Goal: Check status: Check status

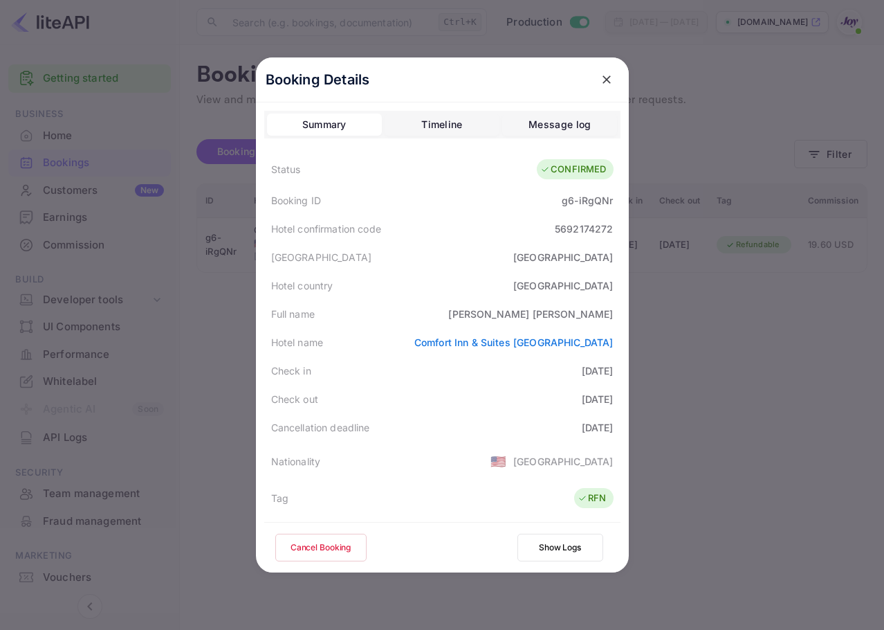
click at [600, 79] on icon "close" at bounding box center [607, 80] width 14 height 14
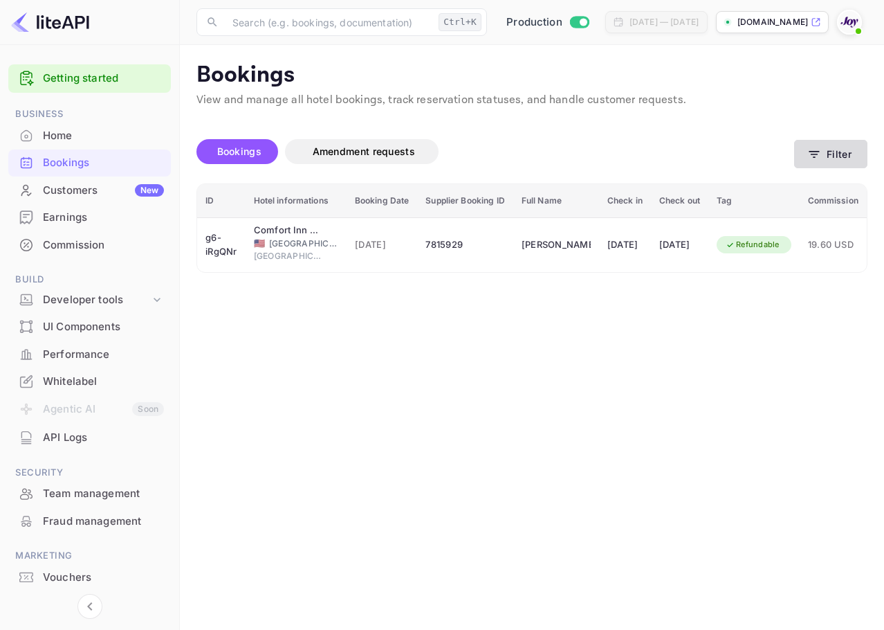
click at [839, 164] on button "Filter" at bounding box center [830, 154] width 73 height 28
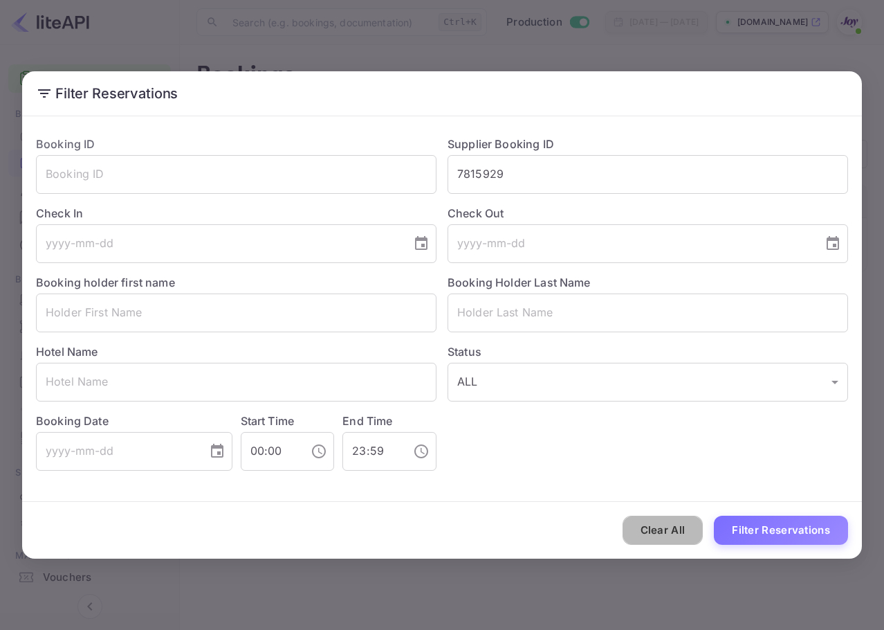
click at [688, 528] on button "Clear All" at bounding box center [663, 530] width 81 height 30
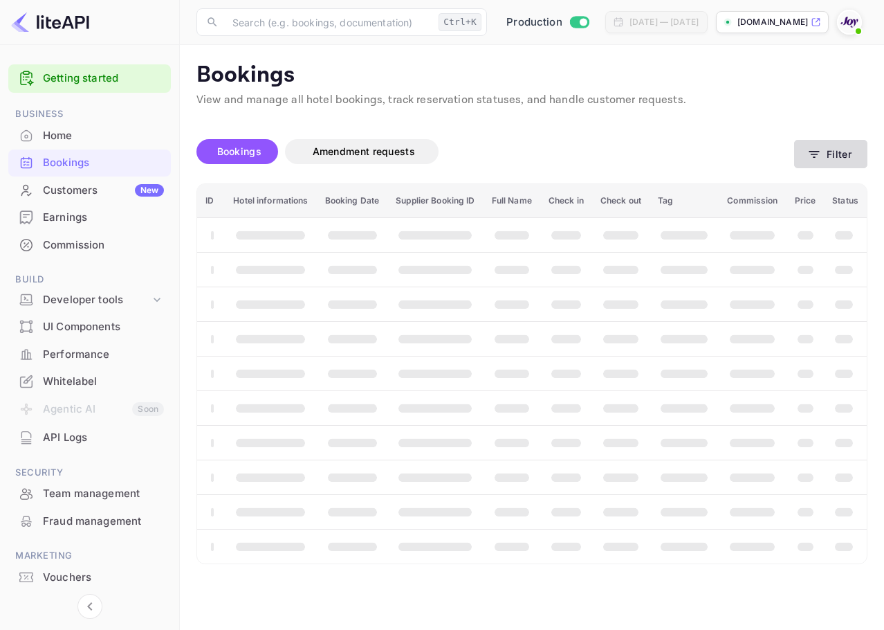
click at [836, 164] on button "Filter" at bounding box center [830, 154] width 73 height 28
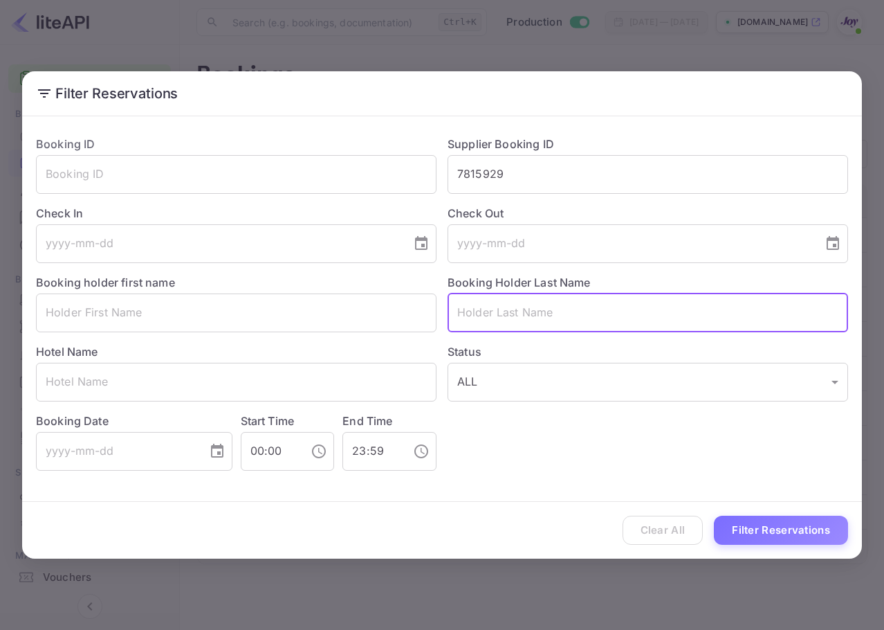
click at [571, 309] on input "text" at bounding box center [648, 312] width 401 height 39
paste input "[PERSON_NAME]"
type input "[PERSON_NAME]"
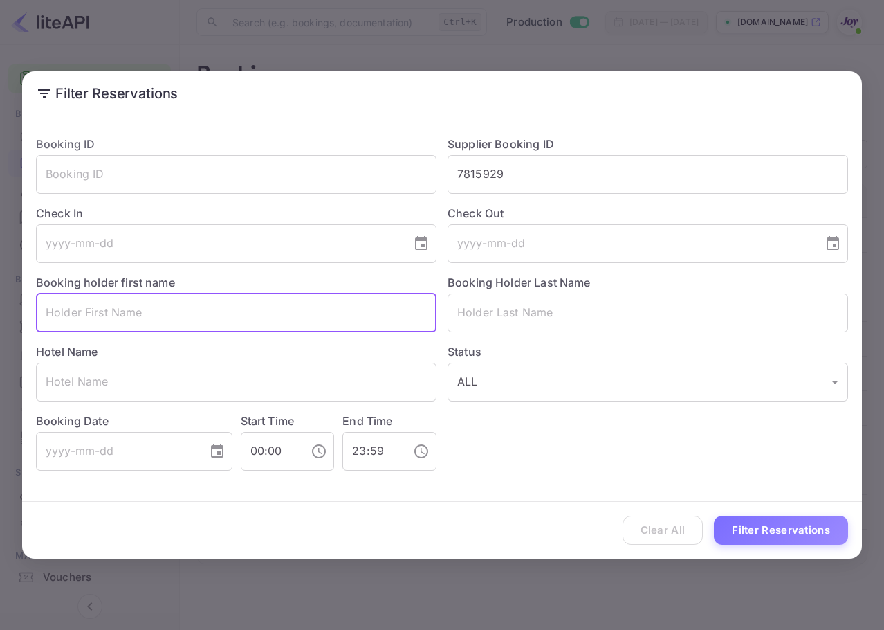
click at [144, 311] on input "text" at bounding box center [236, 312] width 401 height 39
paste input "[PERSON_NAME]"
type input "[PERSON_NAME]"
click at [798, 526] on button "Filter Reservations" at bounding box center [781, 530] width 134 height 30
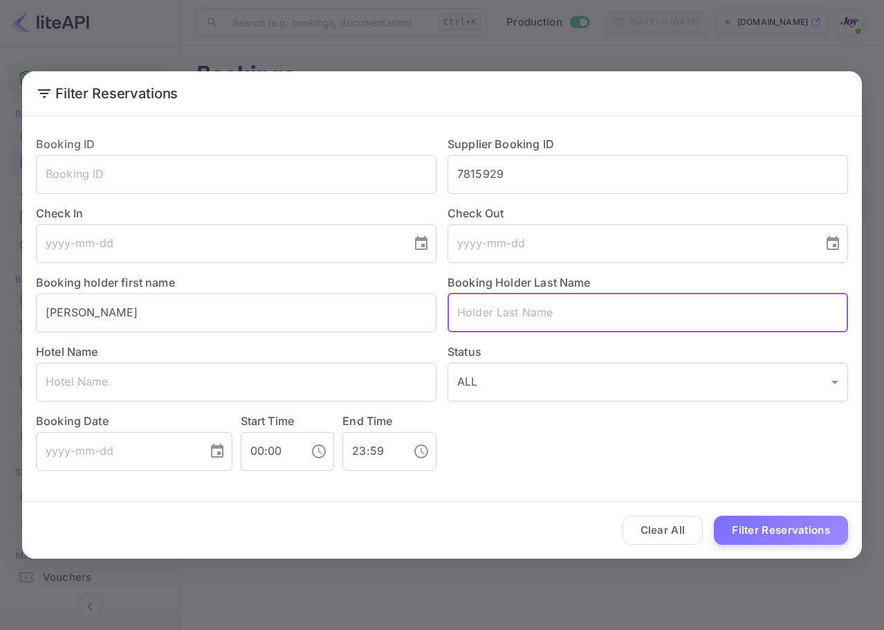
click at [681, 318] on input "text" at bounding box center [648, 312] width 401 height 39
paste input "[PERSON_NAME]"
type input "[PERSON_NAME]"
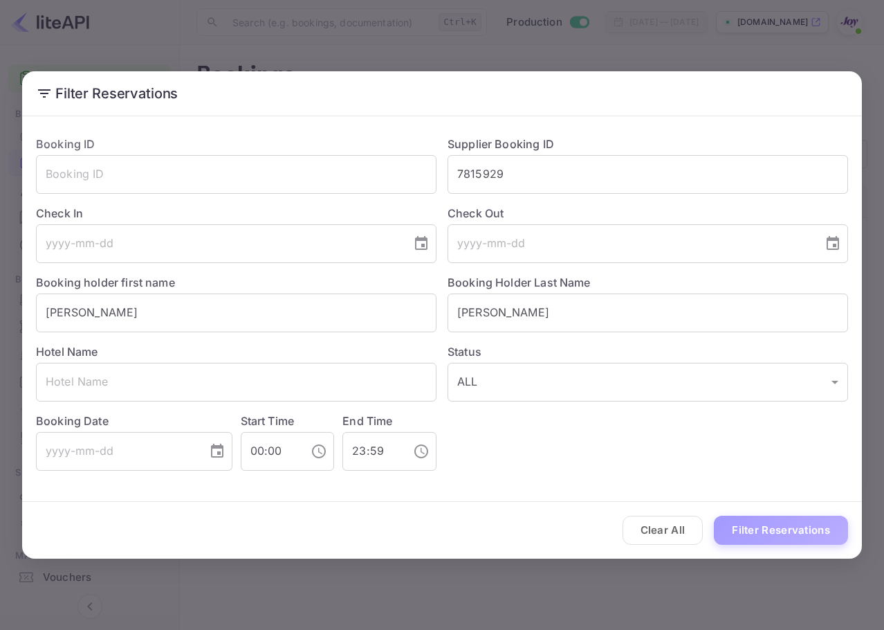
click at [800, 526] on button "Filter Reservations" at bounding box center [781, 530] width 134 height 30
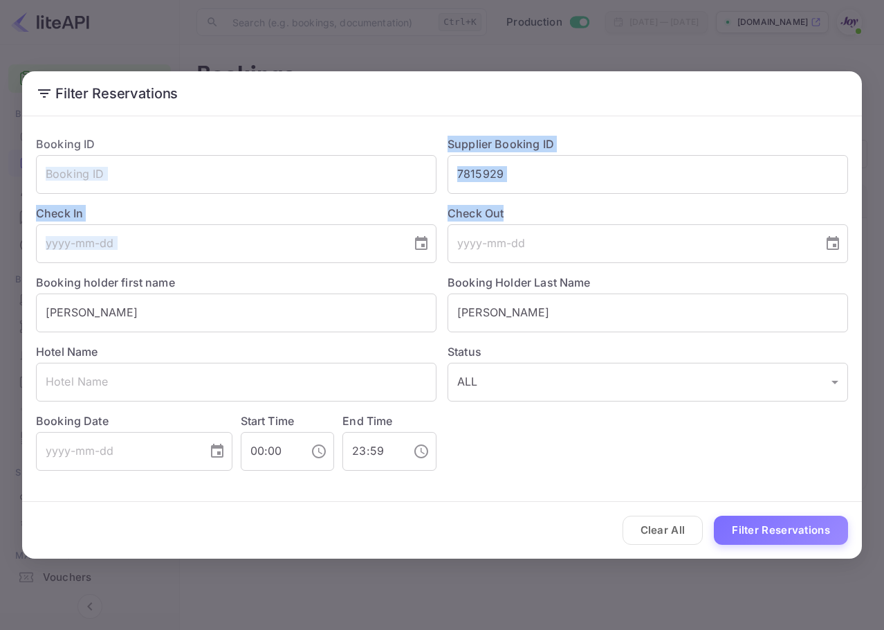
drag, startPoint x: 537, startPoint y: 196, endPoint x: 439, endPoint y: 176, distance: 99.7
click at [421, 176] on div "Booking ID ​ Supplier Booking ID 7815929 ​ Check In ​ Check Out ​ Booking holde…" at bounding box center [436, 298] width 823 height 346
click at [481, 161] on input "7815929" at bounding box center [648, 174] width 401 height 39
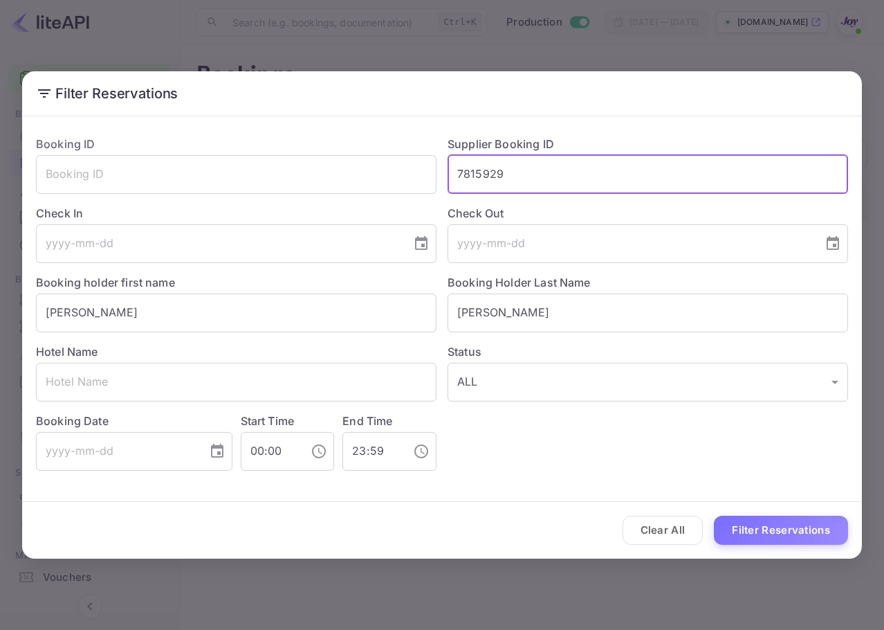
click at [481, 161] on input "7815929" at bounding box center [648, 174] width 401 height 39
click at [496, 309] on input "[PERSON_NAME]" at bounding box center [648, 312] width 401 height 39
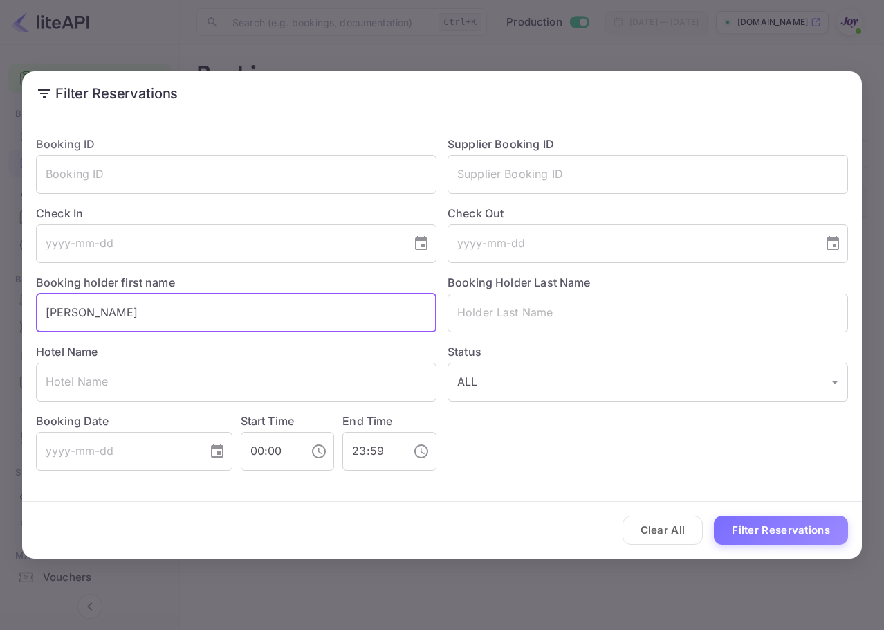
click at [255, 297] on input "[PERSON_NAME]" at bounding box center [236, 312] width 401 height 39
type input "K"
click at [515, 396] on body "Getting started Business Home Bookings Customers New Earnings Commission Build …" at bounding box center [442, 315] width 884 height 630
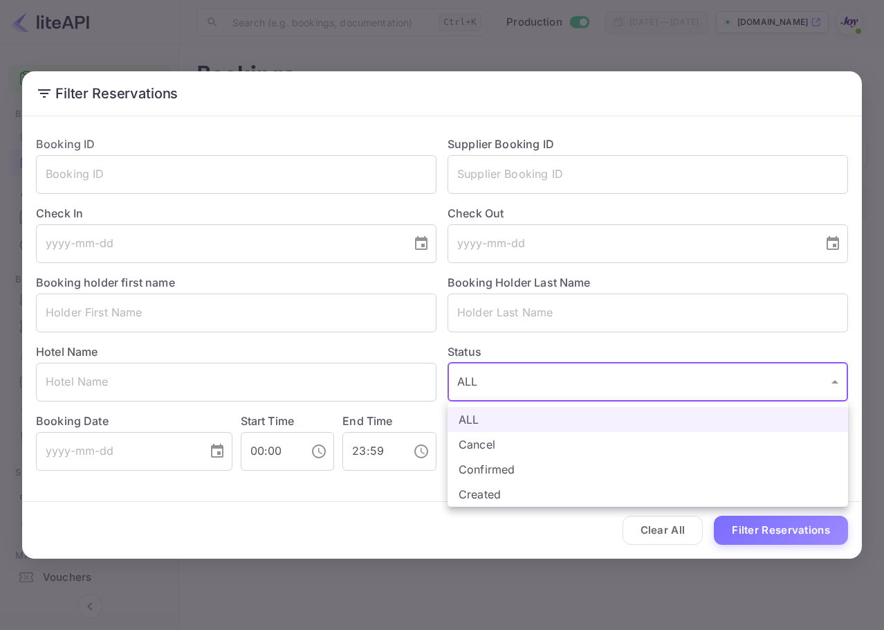
click at [261, 150] on div at bounding box center [442, 315] width 884 height 630
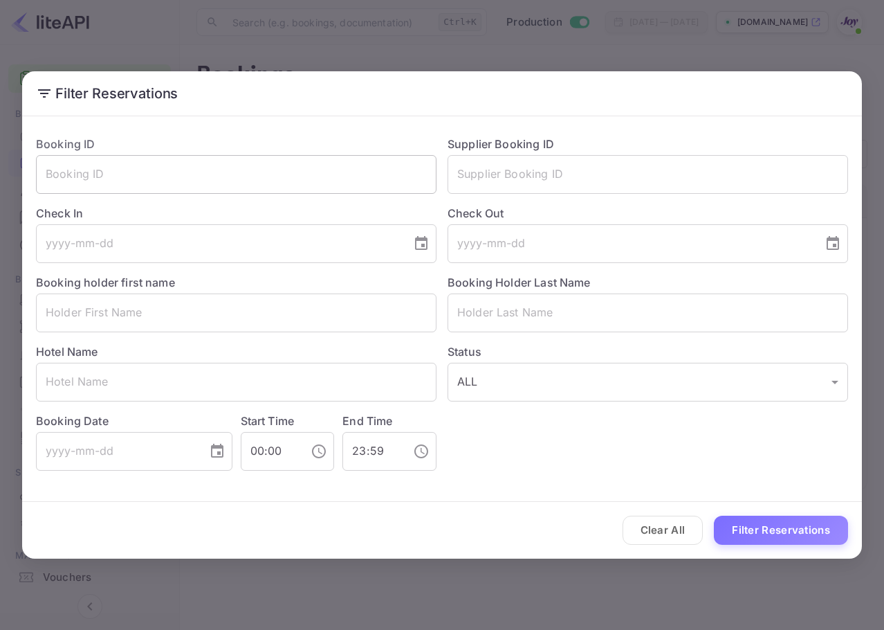
click at [264, 173] on div "ALL Cancel Confirmed Created" at bounding box center [442, 315] width 884 height 630
click at [264, 176] on input "text" at bounding box center [236, 174] width 401 height 39
paste input "4398c44a33"
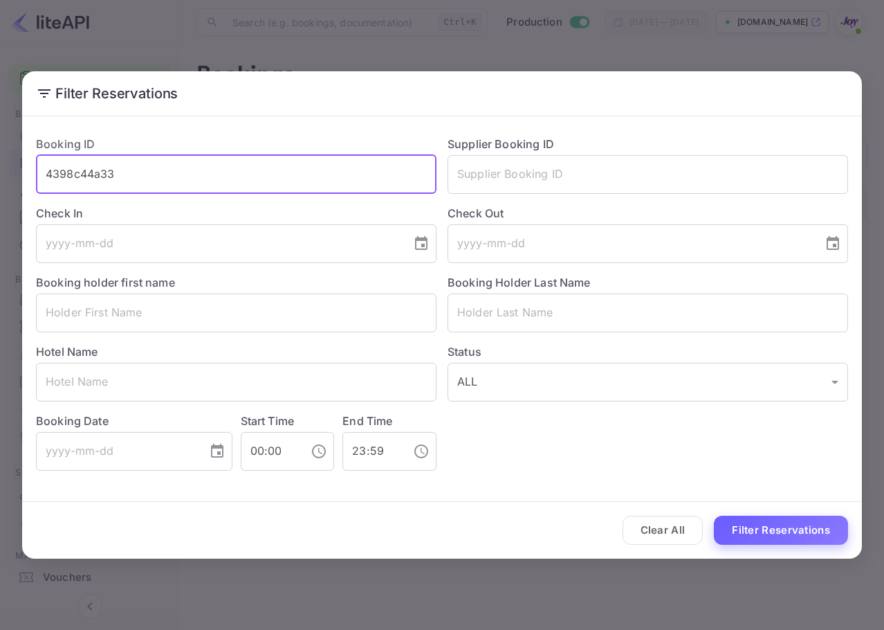
type input "4398c44a33"
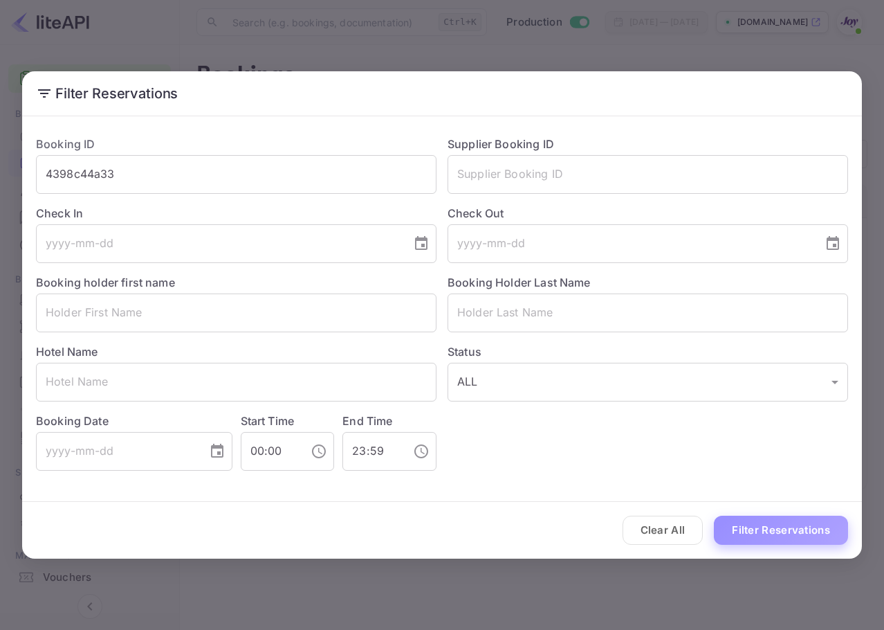
click at [758, 533] on button "Filter Reservations" at bounding box center [781, 530] width 134 height 30
drag, startPoint x: 11, startPoint y: 166, endPoint x: 13, endPoint y: 144, distance: 22.2
click at [0, 145] on html "Getting started Business Home Bookings Customers New Earnings Commission Build …" at bounding box center [442, 315] width 884 height 630
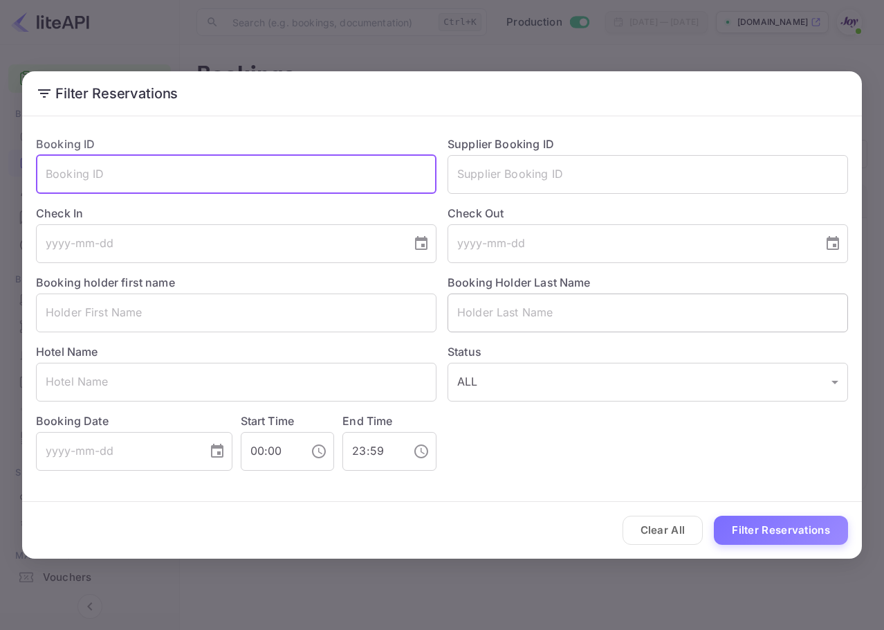
click at [530, 327] on input "text" at bounding box center [648, 312] width 401 height 39
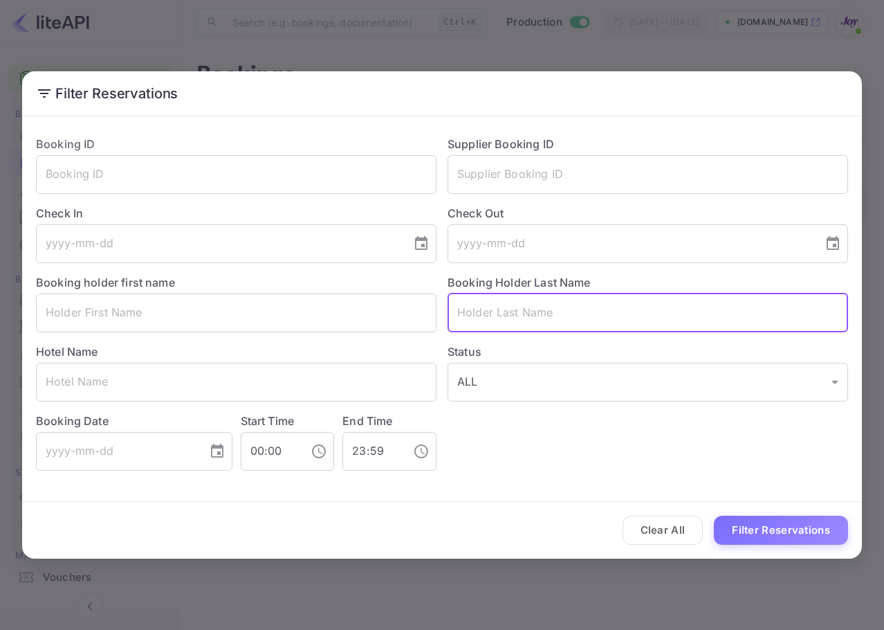
paste input "Trailer"
type input "Trailer"
click at [767, 506] on div "Clear All Filter Reservations" at bounding box center [442, 530] width 840 height 57
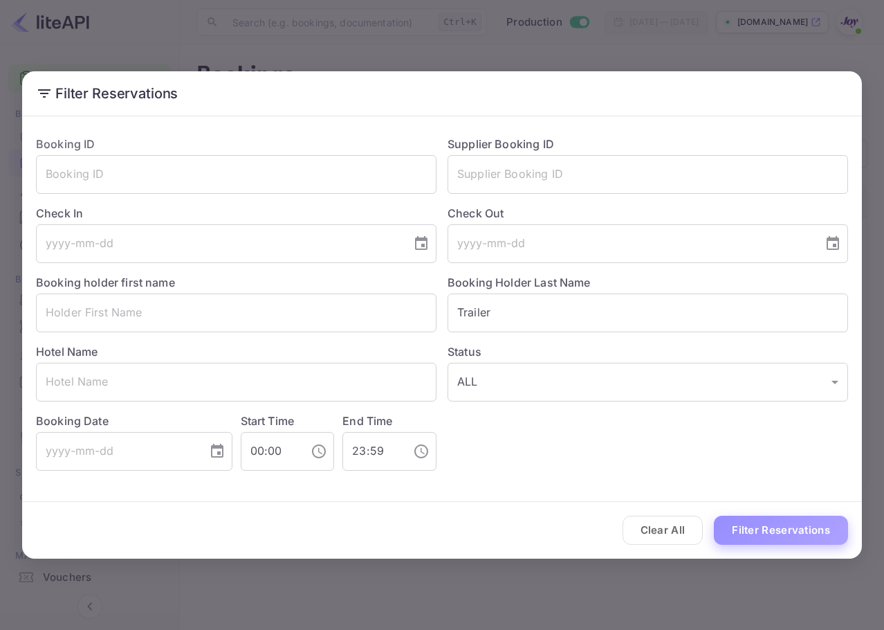
click at [771, 523] on button "Filter Reservations" at bounding box center [781, 530] width 134 height 30
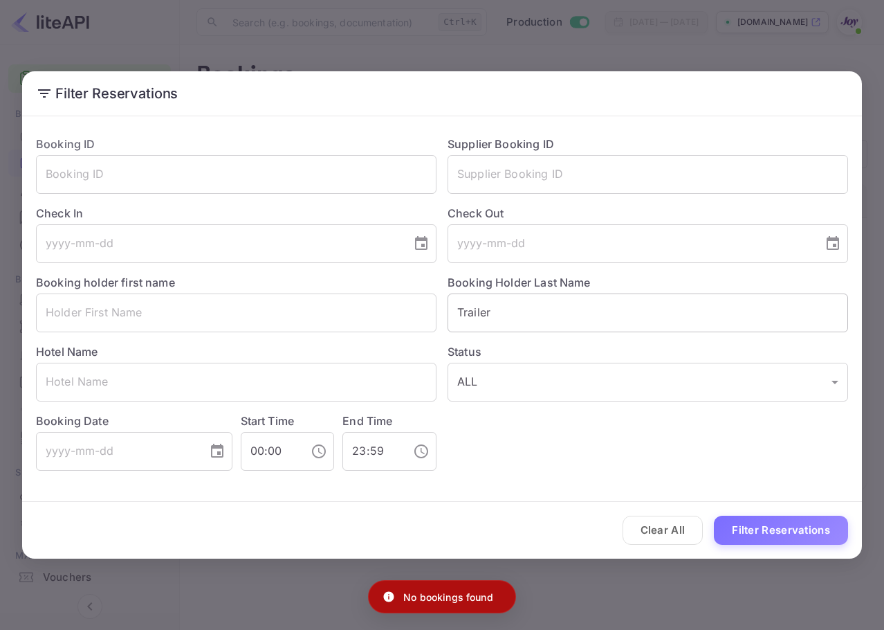
click at [459, 310] on input "Trailer" at bounding box center [648, 312] width 401 height 39
